Goal: Task Accomplishment & Management: Use online tool/utility

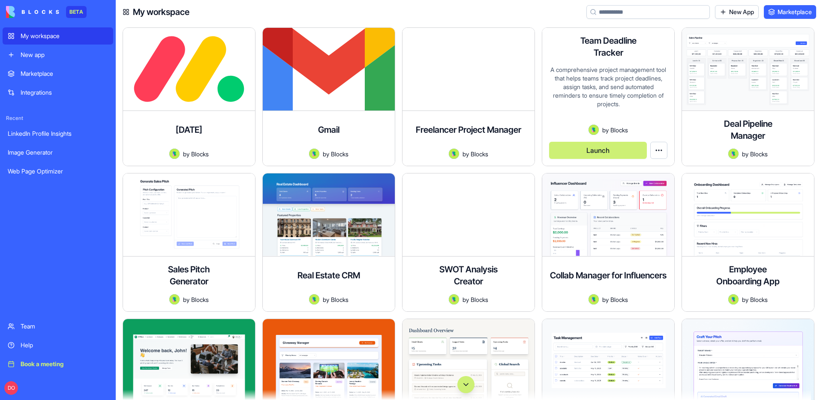
click at [590, 153] on button "Launch" at bounding box center [598, 150] width 98 height 17
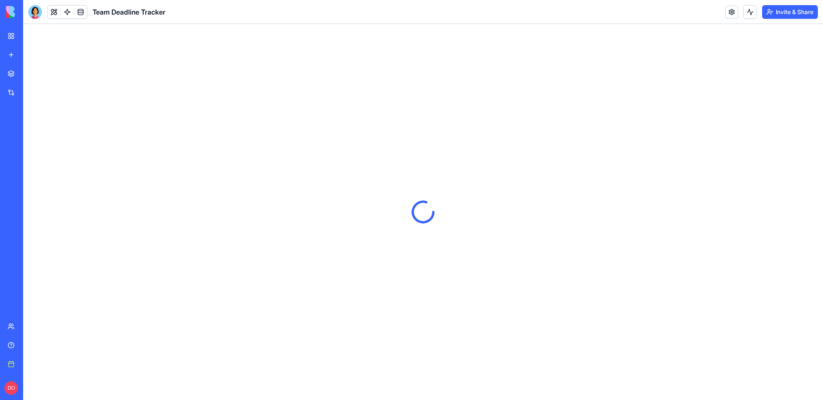
click at [613, 12] on header "Team Deadline Tracker Invite & Share" at bounding box center [423, 12] width 800 height 24
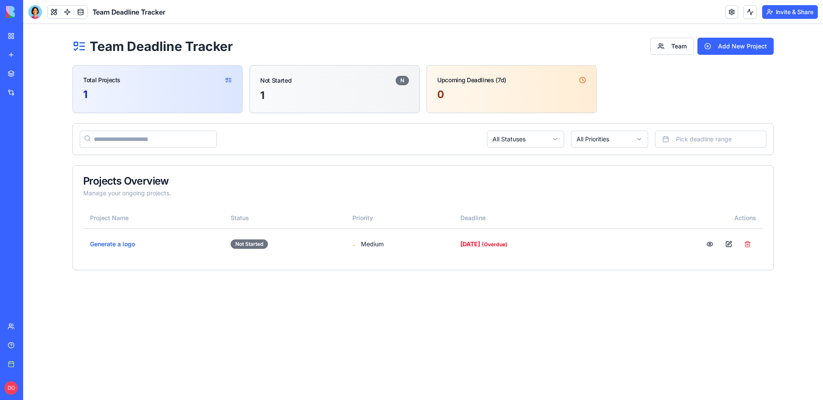
click at [704, 86] on section "Total Projects 1 Not Started N 1 Upcoming Deadlines (7d) 0" at bounding box center [422, 89] width 701 height 48
click at [212, 17] on header "Team Deadline Tracker Invite & Share" at bounding box center [423, 12] width 800 height 24
drag, startPoint x: 93, startPoint y: 54, endPoint x: 185, endPoint y: 54, distance: 91.7
click at [185, 54] on header "Team Deadline Tracker Team Add New Project" at bounding box center [422, 46] width 701 height 17
click at [58, 52] on div "Team Deadline Tracker Team Add New Project Total Projects 1 Not Started N 1 Upc…" at bounding box center [423, 154] width 800 height 260
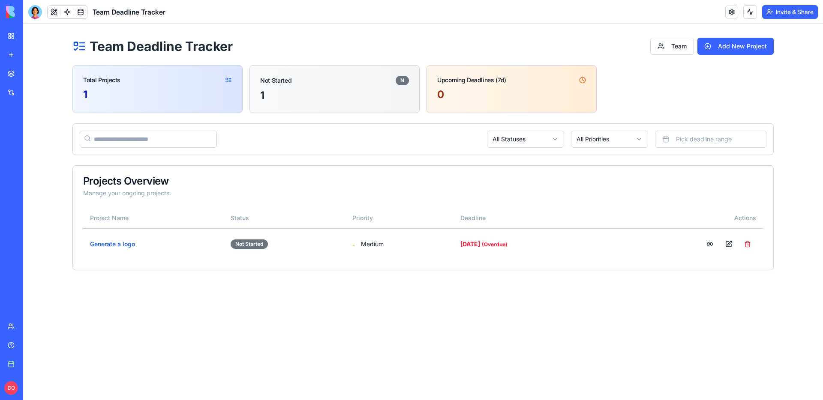
click at [11, 37] on link "My workspace" at bounding box center [20, 35] width 34 height 17
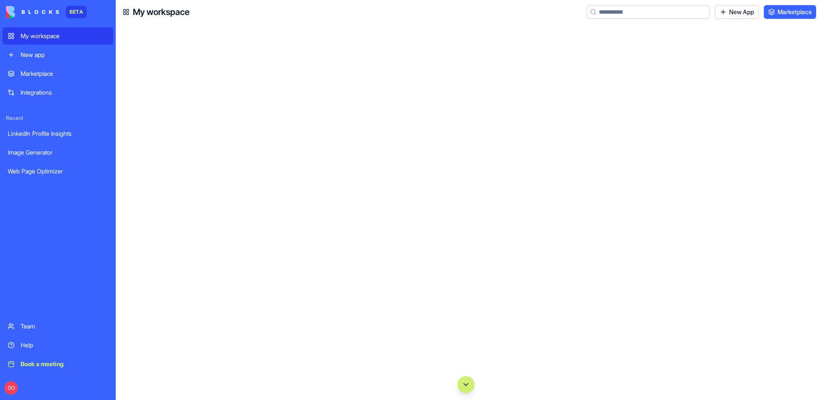
scroll to position [4600, 0]
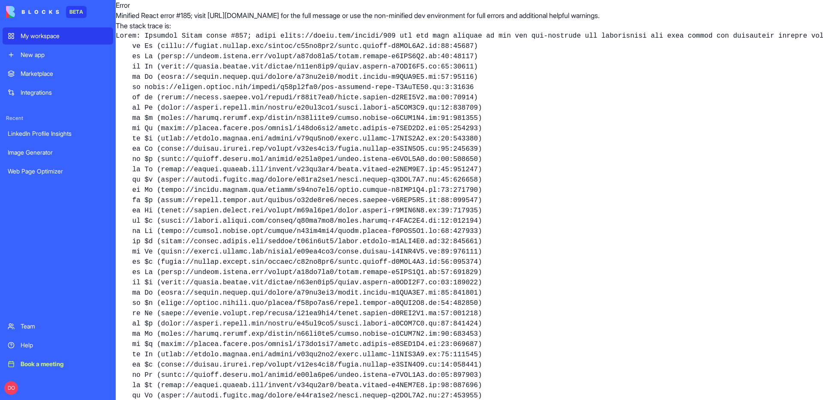
click at [461, 218] on pre at bounding box center [469, 293] width 707 height 525
click at [36, 42] on link "My workspace" at bounding box center [58, 35] width 111 height 17
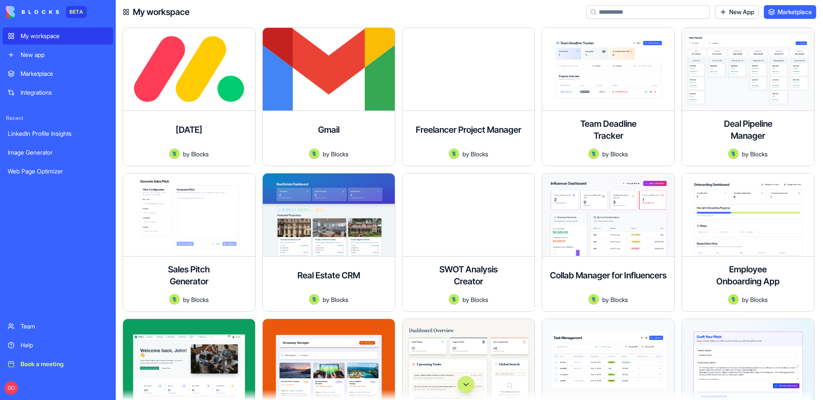
click at [38, 52] on div "New app" at bounding box center [64, 55] width 87 height 9
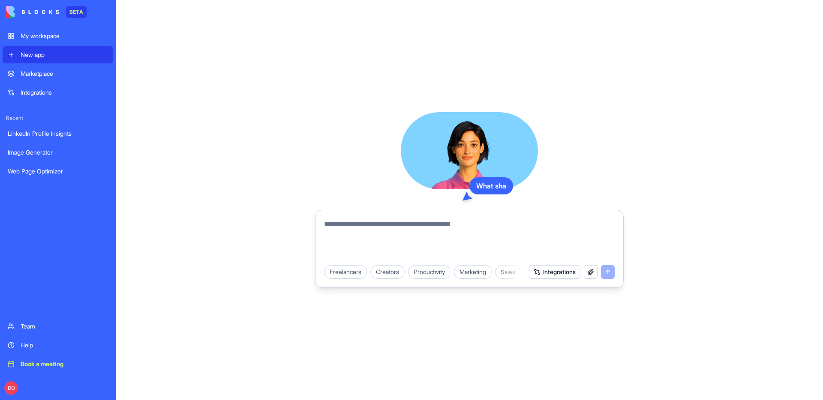
click at [435, 223] on textarea at bounding box center [469, 239] width 291 height 41
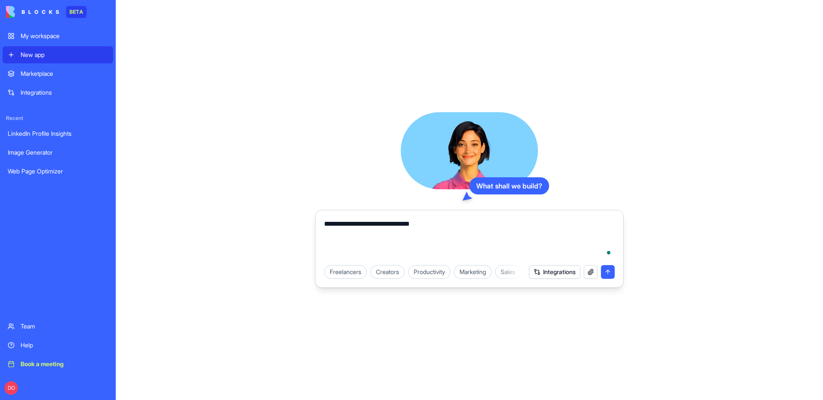
type textarea "**********"
click at [251, 97] on div "What shall we build? Freelancers Creators Productivity Marketing Sales HR & Rec…" at bounding box center [469, 200] width 707 height 400
click at [50, 276] on div "Marketplace Integrations Recent LinkedIn Profile Insights Image Generator Web P…" at bounding box center [58, 190] width 111 height 251
click at [184, 244] on div "What shall we build? Freelancers Creators Productivity Marketing Sales HR & Rec…" at bounding box center [469, 200] width 707 height 400
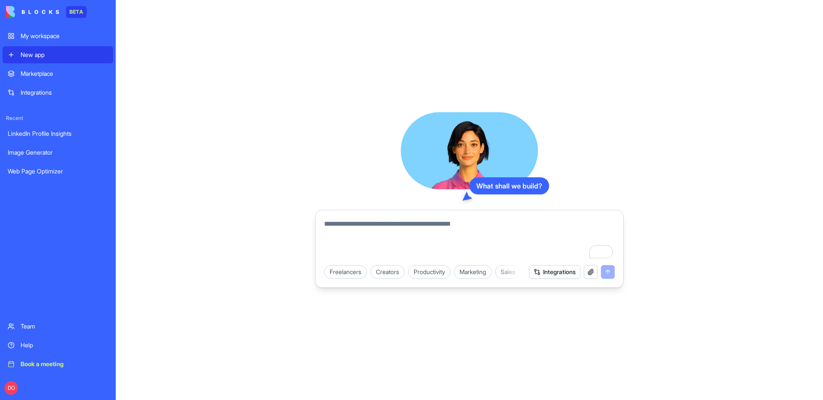
click at [184, 244] on div "What shall we build? Freelancers Creators Productivity Marketing Sales HR & Rec…" at bounding box center [469, 200] width 707 height 400
click at [280, 145] on div "What shall we build? Freelancers Creators Productivity Marketing Sales HR & Rec…" at bounding box center [469, 200] width 707 height 400
click at [258, 157] on div "What shall we build? Freelancers Creators Productivity Marketing Sales HR & Rec…" at bounding box center [469, 200] width 707 height 400
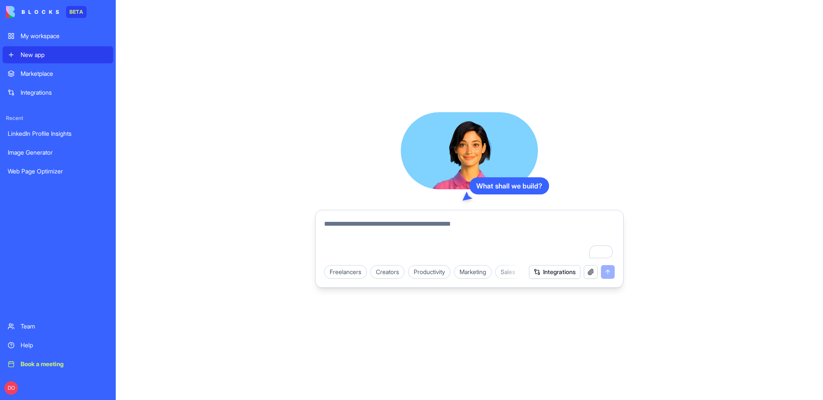
click at [258, 157] on div "What shall we build? Freelancers Creators Productivity Marketing Sales HR & Rec…" at bounding box center [469, 200] width 707 height 400
click at [255, 152] on div "What shall we build? Freelancers Creators Productivity Marketing Sales HR & Rec…" at bounding box center [469, 200] width 707 height 400
click at [262, 131] on div "What shall we build? Freelancers Creators Productivity Marketing Sales HR & Rec…" at bounding box center [469, 200] width 707 height 400
click at [236, 185] on div "What shall we build? Freelancers Creators Productivity Marketing Sales HR & Rec…" at bounding box center [469, 200] width 707 height 400
click at [93, 255] on div "Marketplace Integrations Recent LinkedIn Profile Insights Image Generator Web P…" at bounding box center [58, 190] width 111 height 251
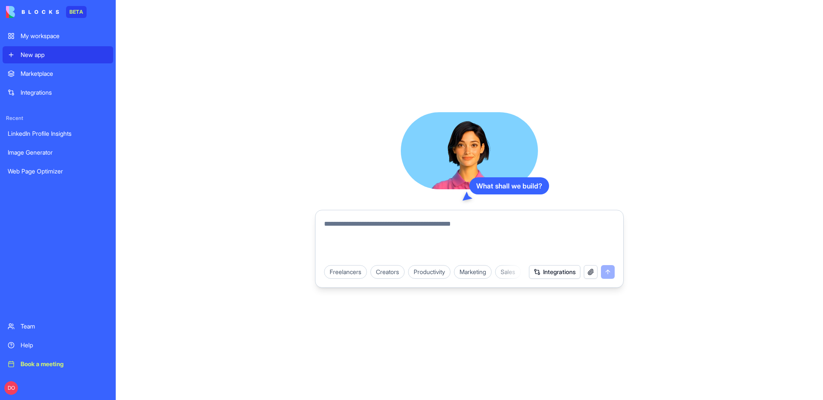
click at [196, 250] on div "What shall we build? Freelancers Creators Productivity Marketing Sales HR & Rec…" at bounding box center [469, 200] width 707 height 400
click at [201, 249] on div "What shall we build? Freelancers Creators Productivity Marketing Sales HR & Rec…" at bounding box center [469, 200] width 707 height 400
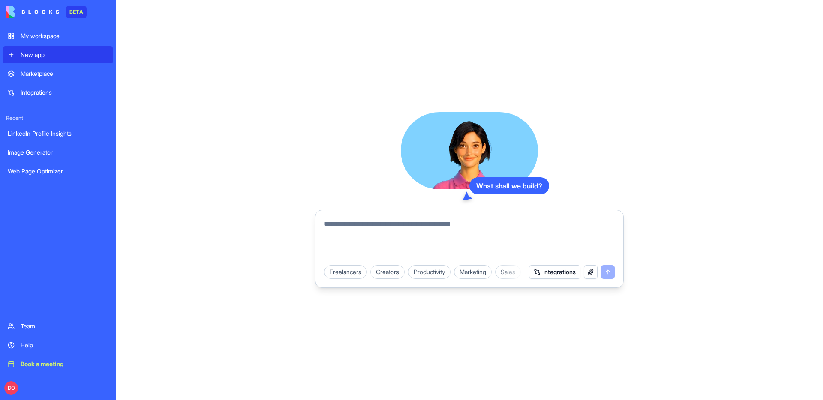
click at [201, 249] on div "What shall we build? Freelancers Creators Productivity Marketing Sales HR & Rec…" at bounding box center [469, 200] width 707 height 400
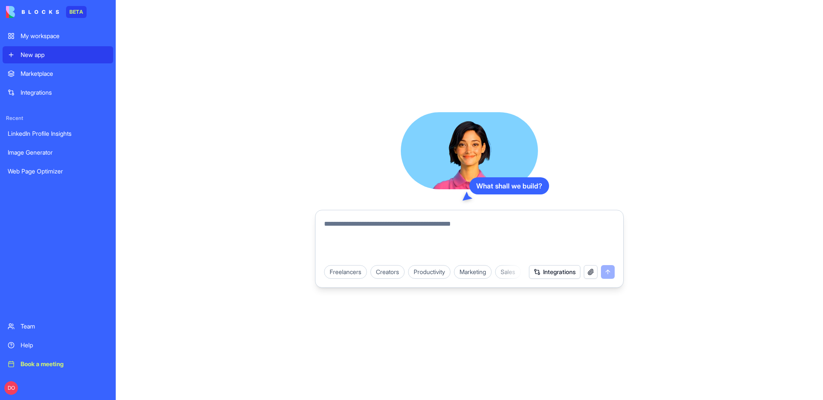
click at [201, 249] on div "What shall we build? Freelancers Creators Productivity Marketing Sales HR & Rec…" at bounding box center [469, 200] width 707 height 400
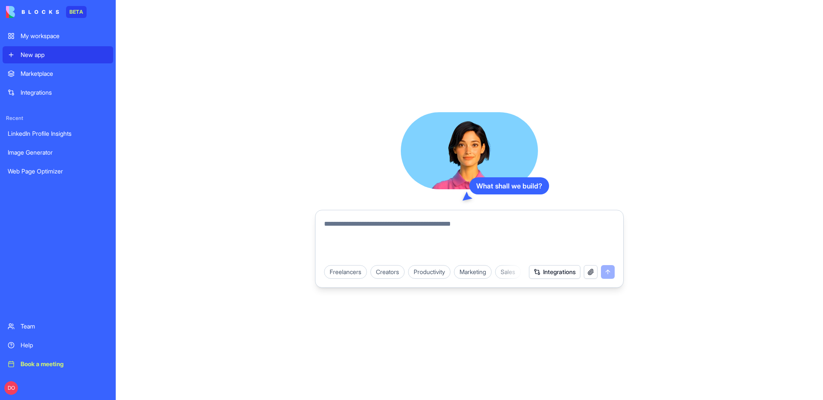
click at [201, 249] on div "What shall we build? Freelancers Creators Productivity Marketing Sales HR & Rec…" at bounding box center [469, 200] width 707 height 400
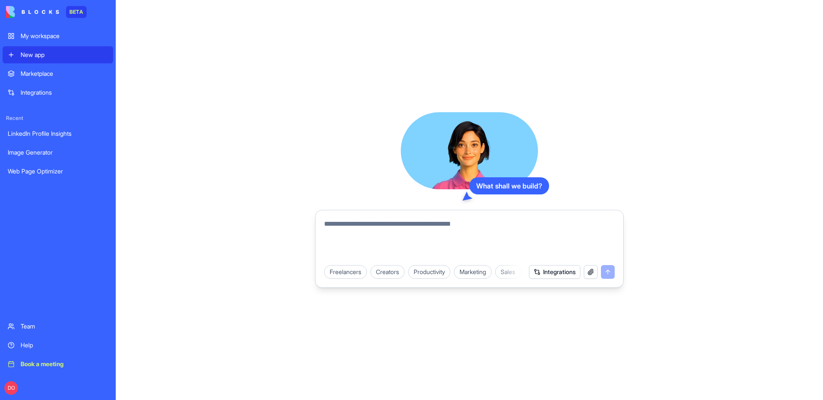
click at [220, 249] on div "What shall we build? Freelancers Creators Productivity Marketing Sales HR & Rec…" at bounding box center [469, 200] width 707 height 400
click at [219, 249] on div "What shall we build? Freelancers Creators Productivity Marketing Sales HR & Rec…" at bounding box center [469, 200] width 707 height 400
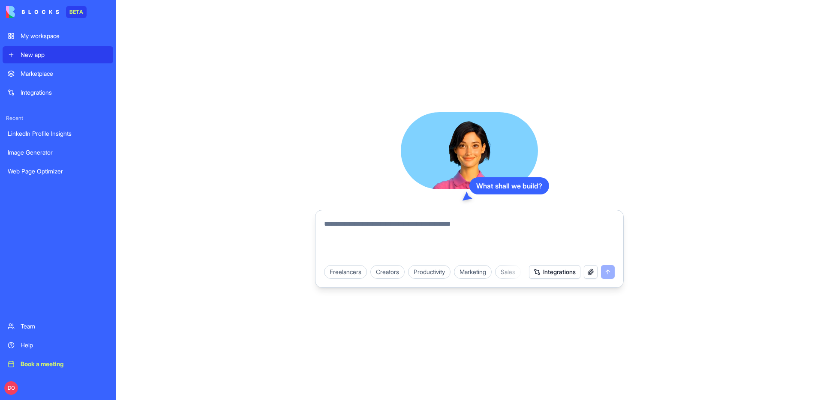
click at [219, 249] on div "What shall we build? Freelancers Creators Productivity Marketing Sales HR & Rec…" at bounding box center [469, 200] width 707 height 400
click at [42, 34] on div "My workspace" at bounding box center [64, 36] width 87 height 9
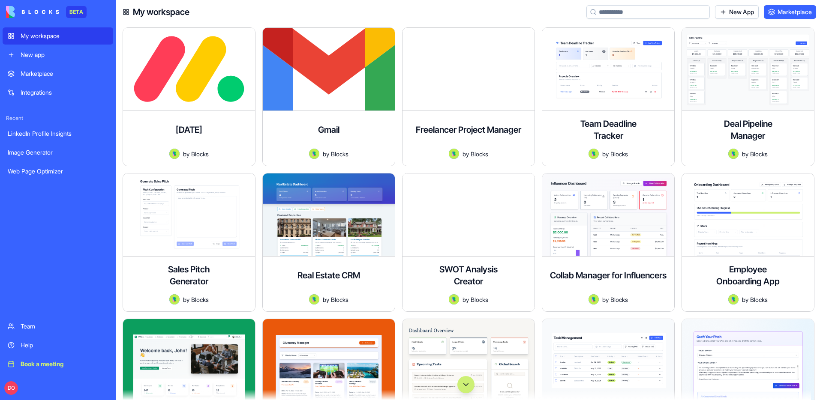
click at [43, 96] on div "Integrations" at bounding box center [64, 92] width 87 height 9
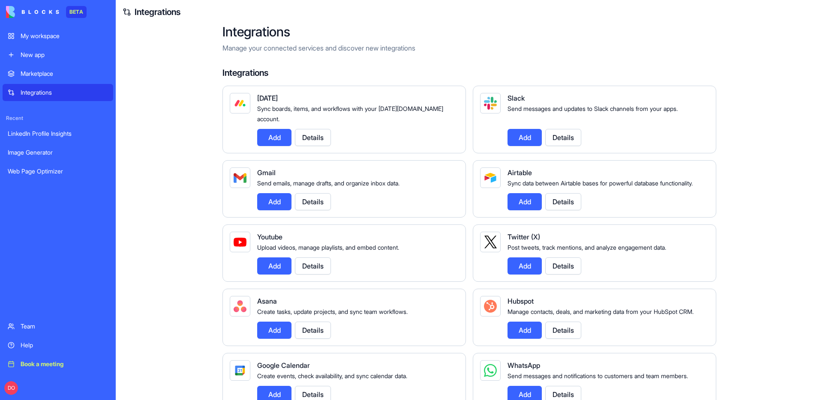
click at [87, 42] on link "My workspace" at bounding box center [58, 35] width 111 height 17
